Goal: Find specific page/section

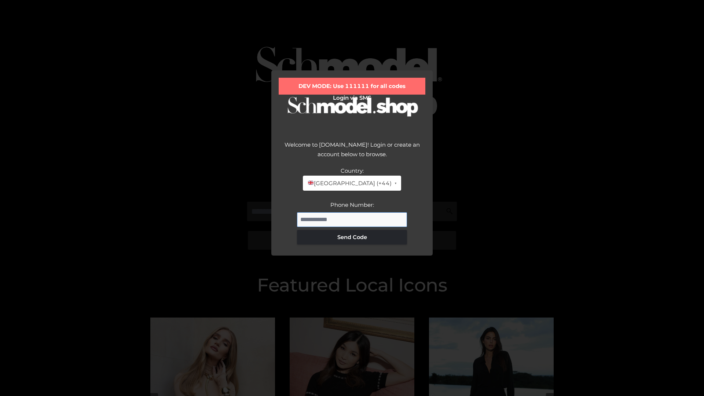
click at [352, 219] on input "Phone Number:" at bounding box center [352, 219] width 110 height 15
type input "**********"
click at [352, 237] on button "Send Code" at bounding box center [352, 237] width 110 height 15
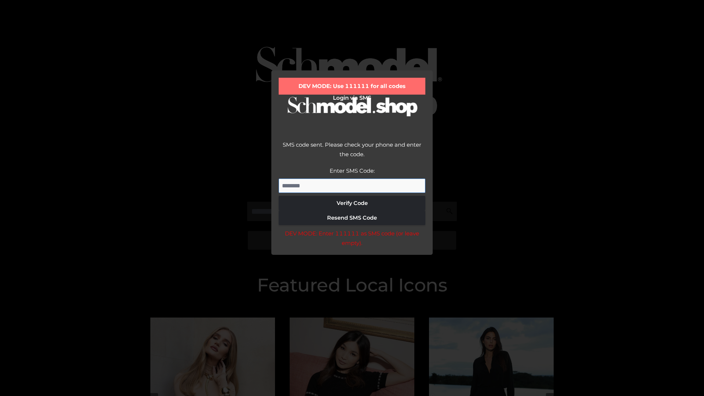
click at [352, 185] on input "Enter SMS Code:" at bounding box center [352, 185] width 147 height 15
type input "******"
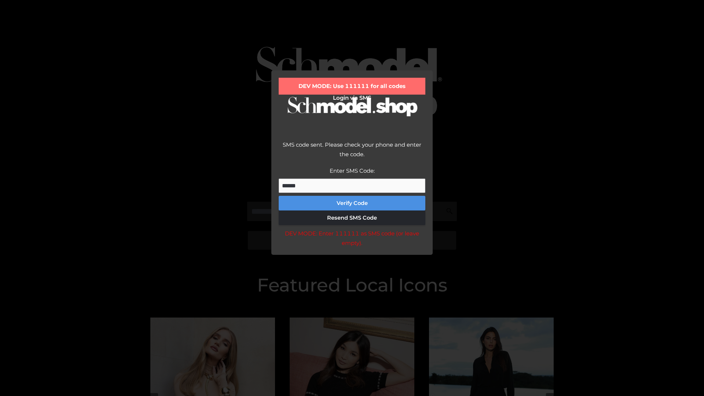
click at [352, 203] on button "Verify Code" at bounding box center [352, 203] width 147 height 15
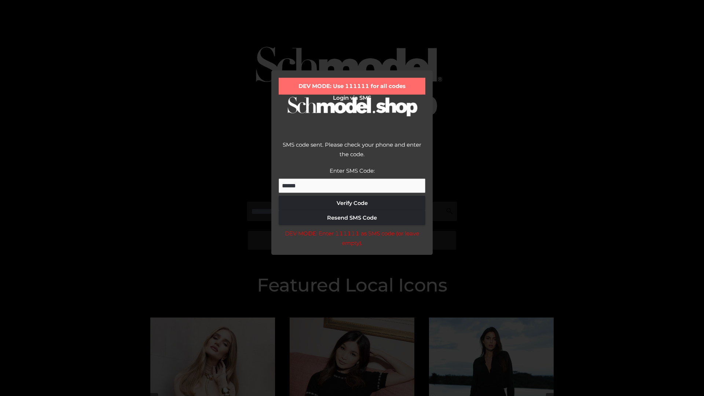
click at [351, 240] on div "DEV MODE: Enter 111111 as SMS code (or leave empty)." at bounding box center [352, 238] width 147 height 19
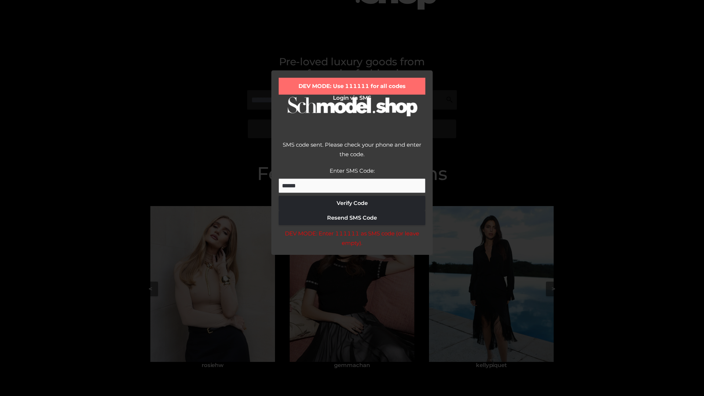
scroll to position [156, 0]
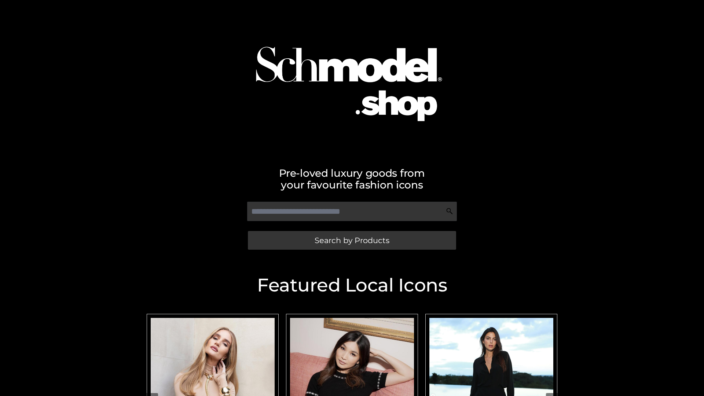
scroll to position [156, 0]
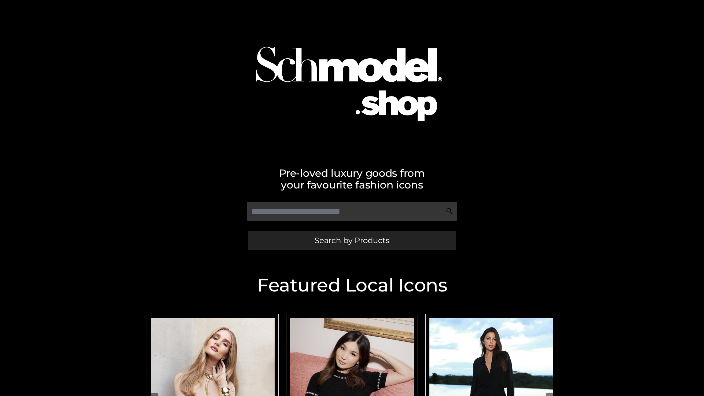
click at [351, 240] on span "Search by Products" at bounding box center [351, 240] width 75 height 8
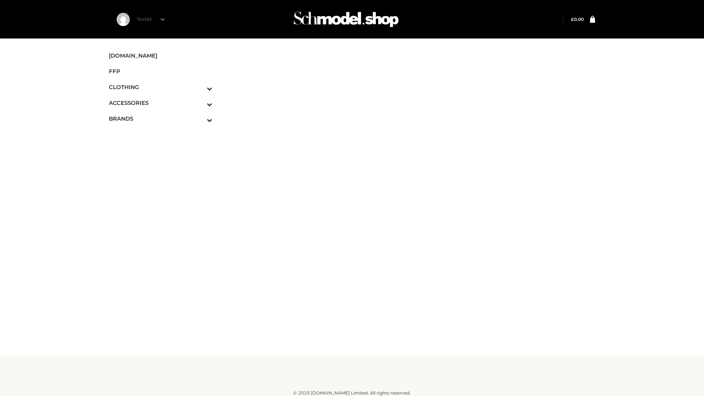
scroll to position [4, 0]
